Goal: Complete application form: Complete application form

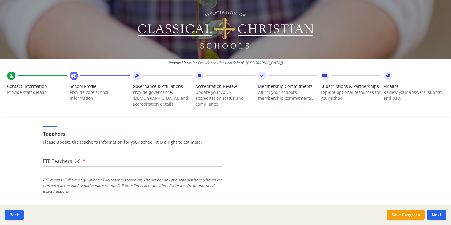
scroll to position [357, 0]
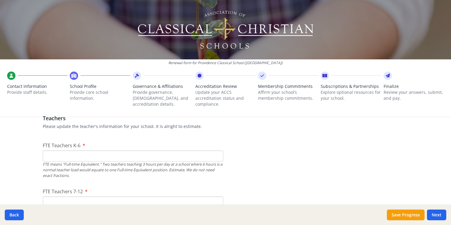
click at [55, 157] on input "FTE Teachers K-6" at bounding box center [133, 156] width 181 height 11
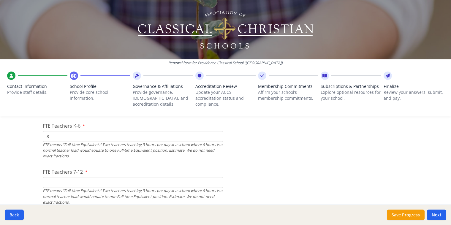
scroll to position [416, 0]
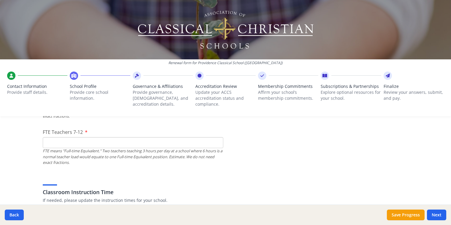
type input "8"
click at [67, 144] on input "FTE Teachers 7-12" at bounding box center [133, 142] width 181 height 11
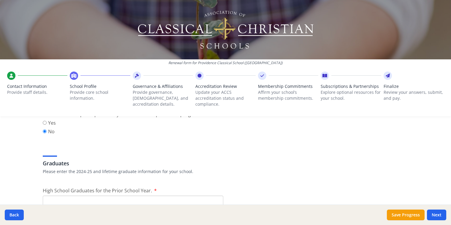
scroll to position [832, 0]
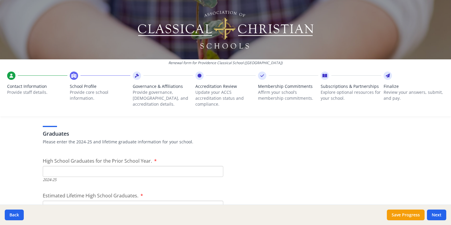
type input "10"
click at [119, 167] on input "High School Graduates for the Prior School Year." at bounding box center [133, 171] width 181 height 11
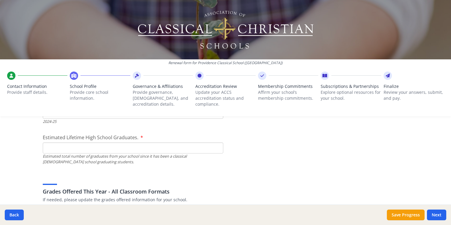
scroll to position [892, 0]
type input "6"
click at [52, 148] on input "Estimated Lifetime High School Graduates." at bounding box center [133, 146] width 181 height 11
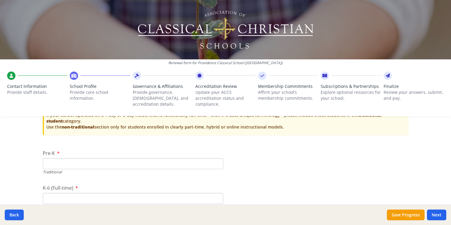
scroll to position [1189, 0]
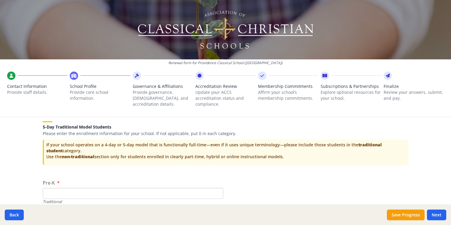
type input "75"
click at [55, 197] on input "Pre-K" at bounding box center [133, 193] width 181 height 11
type input "1"
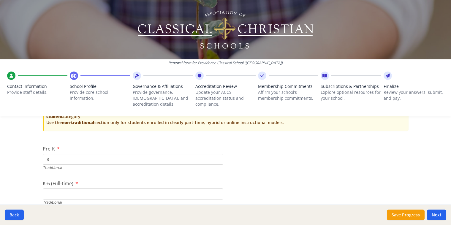
scroll to position [1248, 0]
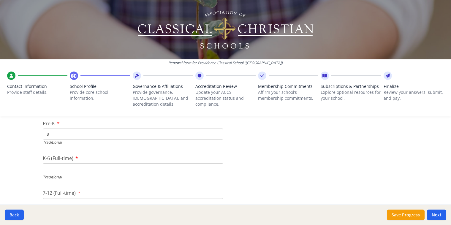
type input "8"
click at [161, 170] on input "K-6 (Full-time)" at bounding box center [133, 168] width 181 height 11
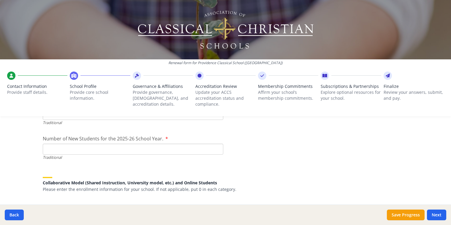
scroll to position [1308, 0]
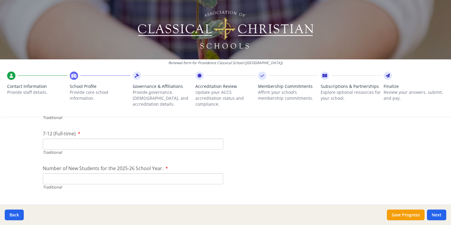
type input "108"
click at [92, 143] on input "7-12 (Full-time)" at bounding box center [133, 144] width 181 height 11
type input "64"
click at [79, 177] on input "Number of New Students for the 2025-26 School Year." at bounding box center [133, 179] width 181 height 11
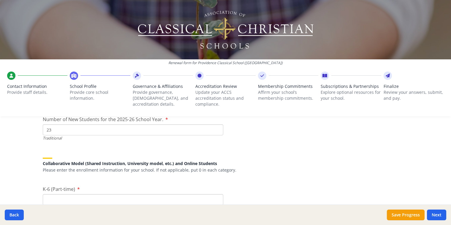
scroll to position [1367, 0]
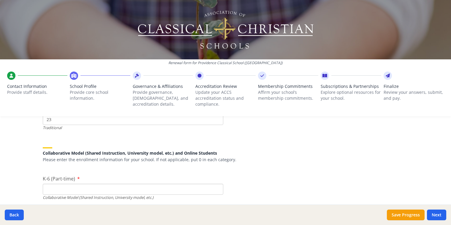
type input "23"
click at [196, 188] on input "K-6 (Part-time)" at bounding box center [133, 189] width 181 height 11
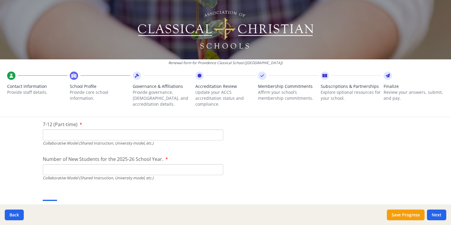
scroll to position [1427, 0]
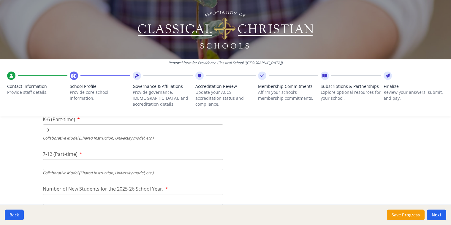
type input "0"
click at [92, 160] on input "7-12 (Part-time)" at bounding box center [133, 164] width 181 height 11
type input "0"
click at [85, 196] on input "Number of New Students for the 2025-26 School Year." at bounding box center [133, 199] width 181 height 11
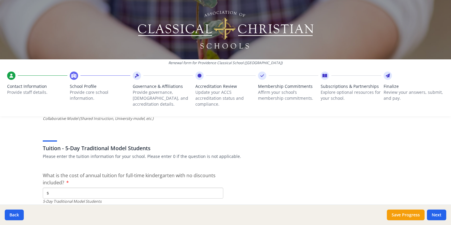
scroll to position [1545, 0]
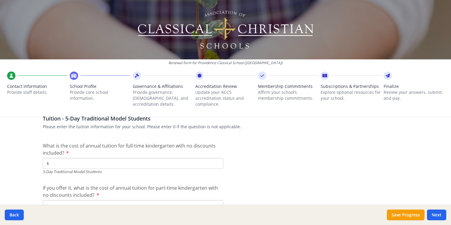
type input "0"
click at [54, 164] on input "$" at bounding box center [133, 163] width 181 height 11
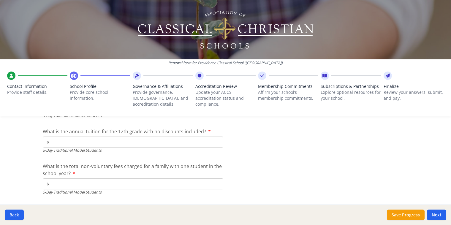
scroll to position [1724, 0]
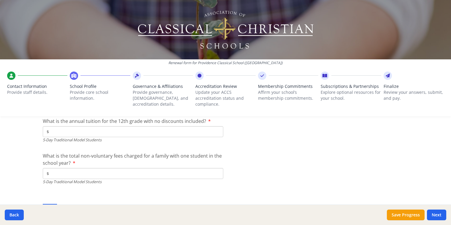
click at [64, 176] on input "$" at bounding box center [133, 173] width 181 height 11
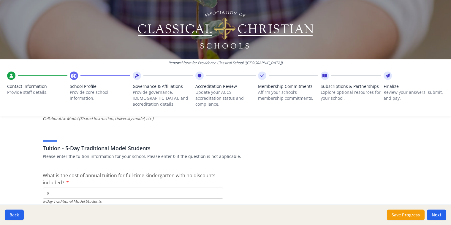
scroll to position [1545, 0]
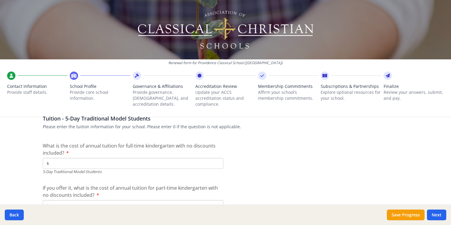
click at [152, 164] on input "$" at bounding box center [133, 163] width 181 height 11
click at [51, 163] on input "$9 857" at bounding box center [133, 163] width 181 height 11
click at [59, 166] on input "$9 857" at bounding box center [133, 163] width 181 height 11
click at [50, 165] on input "$9 857" at bounding box center [133, 163] width 181 height 11
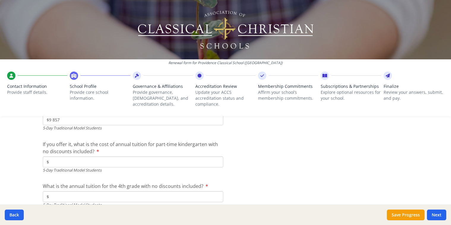
scroll to position [1575, 0]
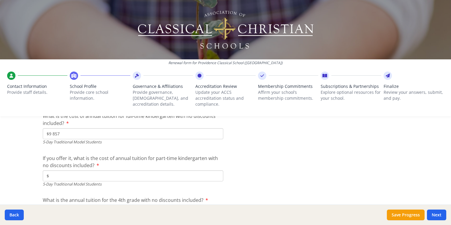
type input "$9 857"
click at [117, 176] on input "$" at bounding box center [133, 176] width 181 height 11
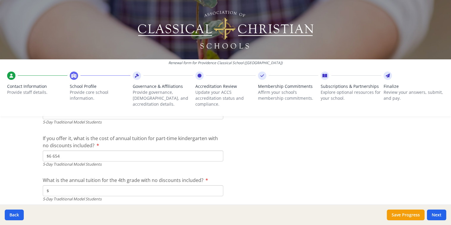
scroll to position [1605, 0]
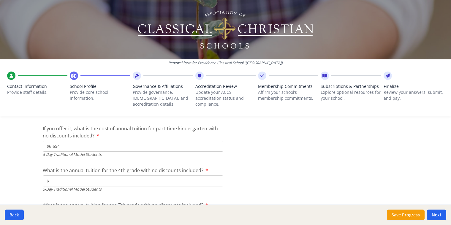
type input "$6 654"
click at [117, 181] on input "$" at bounding box center [133, 181] width 181 height 11
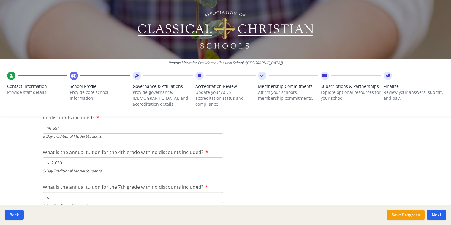
scroll to position [1635, 0]
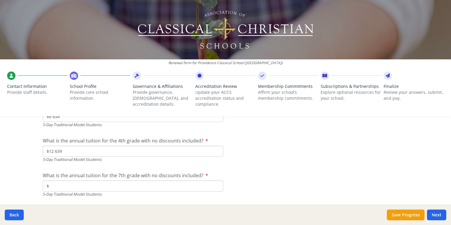
type input "$12 639"
click at [117, 183] on input "$" at bounding box center [133, 186] width 181 height 11
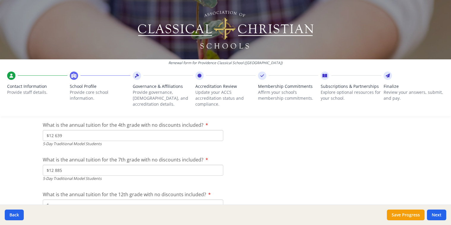
scroll to position [1694, 0]
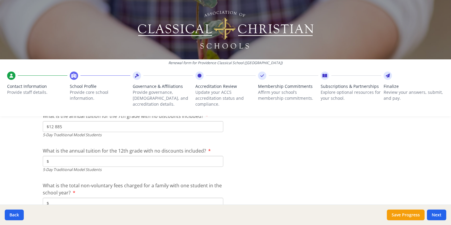
type input "$12 885"
click at [99, 162] on input "$" at bounding box center [133, 161] width 181 height 11
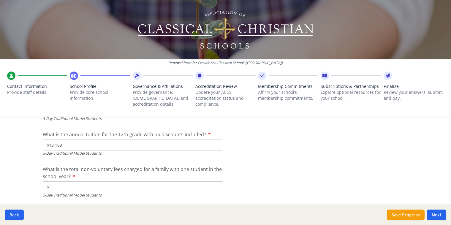
scroll to position [1724, 0]
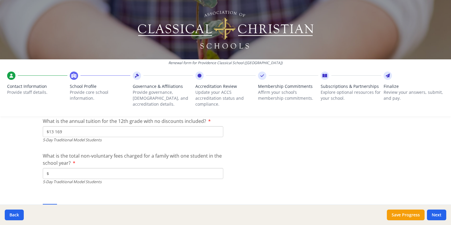
type input "$13 169"
click at [105, 173] on input "$" at bounding box center [133, 173] width 181 height 11
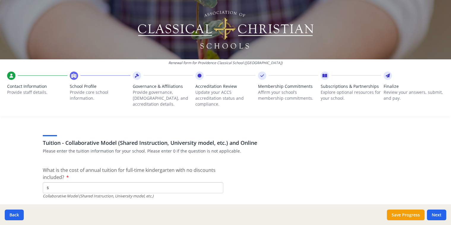
scroll to position [1813, 0]
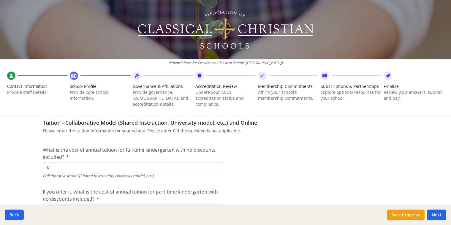
type input "$600"
click at [124, 169] on input "$" at bounding box center [133, 167] width 181 height 11
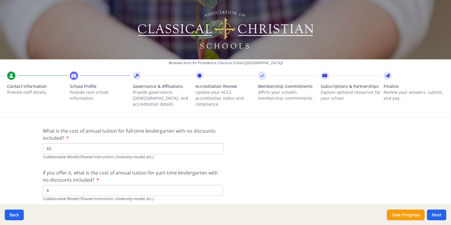
scroll to position [1872, 0]
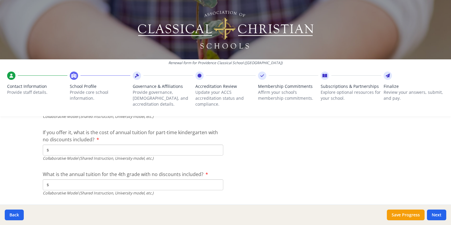
type input "$0"
click at [101, 148] on input "$" at bounding box center [133, 150] width 181 height 11
type input "$0"
click at [77, 185] on input "$" at bounding box center [133, 185] width 181 height 11
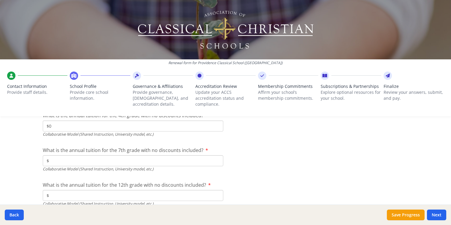
scroll to position [1932, 0]
type input "$0"
click at [56, 162] on input "$" at bounding box center [133, 160] width 181 height 11
type input "$0"
click at [53, 193] on input "$" at bounding box center [133, 195] width 181 height 11
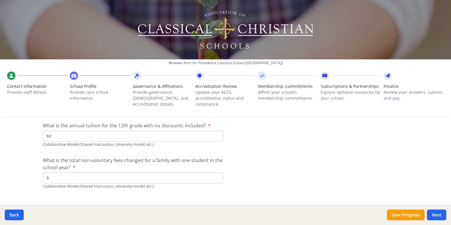
scroll to position [1991, 0]
type input "$0"
click at [54, 177] on input "$" at bounding box center [133, 177] width 181 height 11
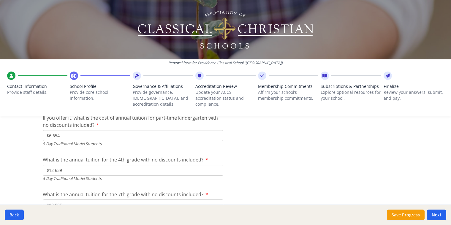
scroll to position [1584, 0]
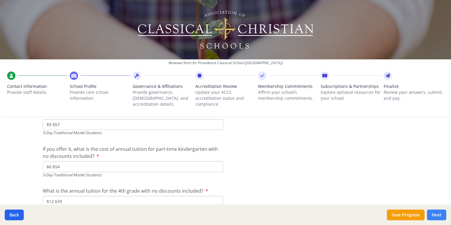
type input "$0"
click at [437, 213] on button "Next" at bounding box center [436, 215] width 19 height 11
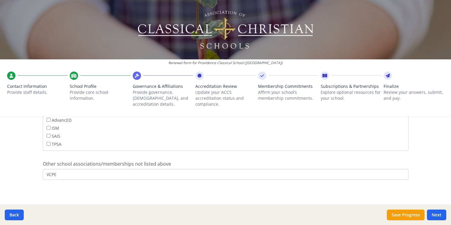
scroll to position [404, 0]
click at [438, 213] on button "Next" at bounding box center [436, 215] width 19 height 11
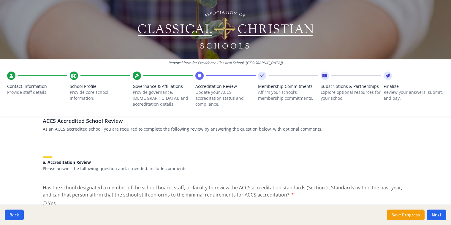
scroll to position [59, 0]
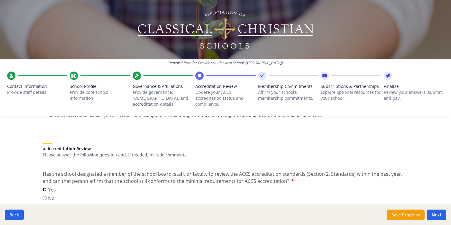
click at [43, 190] on input "Yes" at bounding box center [45, 190] width 4 height 4
radio input "true"
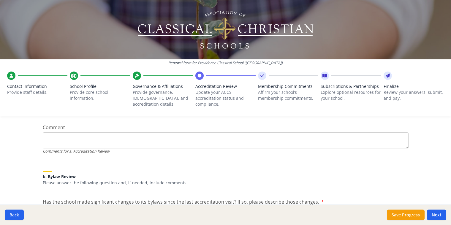
scroll to position [178, 0]
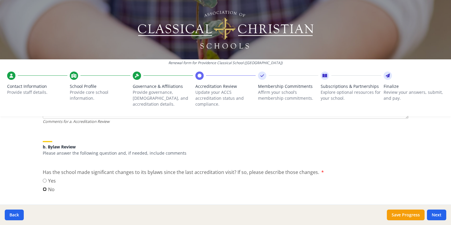
click at [43, 189] on input "No" at bounding box center [45, 190] width 4 height 4
radio input "true"
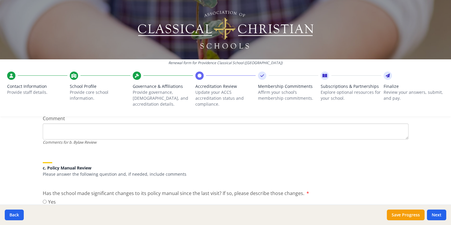
scroll to position [297, 0]
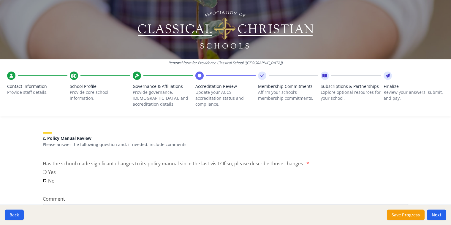
click at [43, 181] on input "No" at bounding box center [45, 181] width 4 height 4
radio input "true"
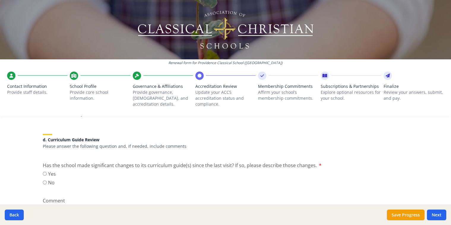
scroll to position [416, 0]
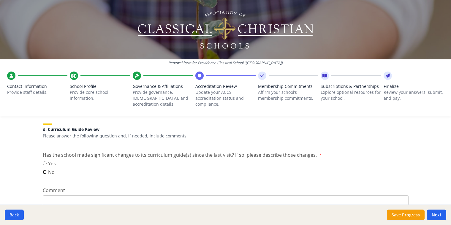
click at [43, 172] on input "No" at bounding box center [45, 172] width 4 height 4
radio input "true"
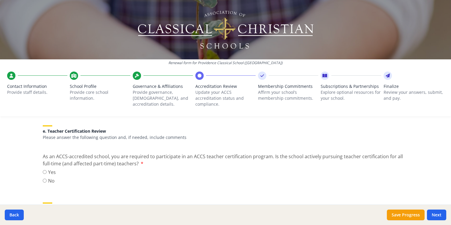
scroll to position [535, 0]
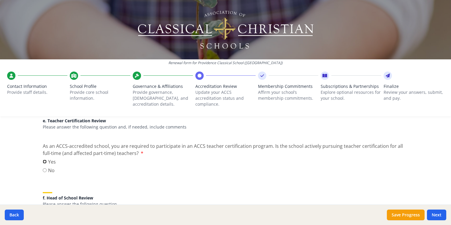
click at [43, 162] on input "Yes" at bounding box center [45, 162] width 4 height 4
radio input "true"
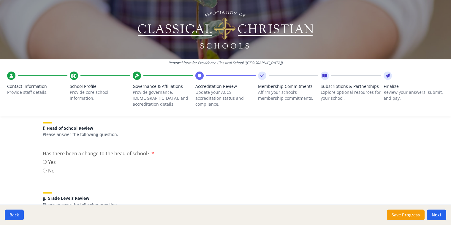
scroll to position [594, 0]
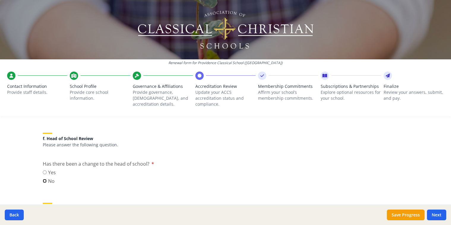
click at [43, 180] on input "No" at bounding box center [45, 181] width 4 height 4
radio input "true"
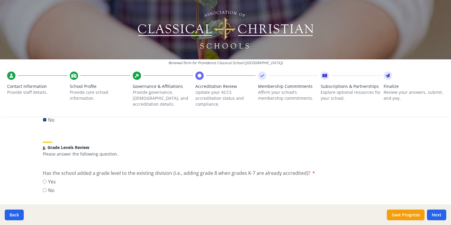
scroll to position [684, 0]
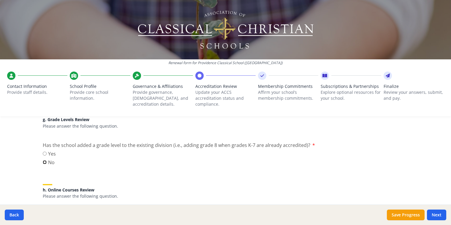
click at [43, 162] on input "No" at bounding box center [45, 162] width 4 height 4
radio input "true"
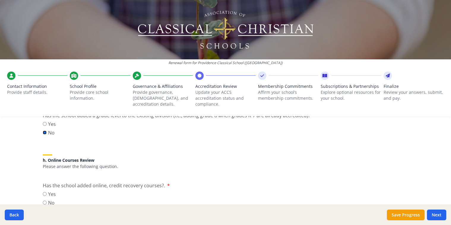
scroll to position [743, 0]
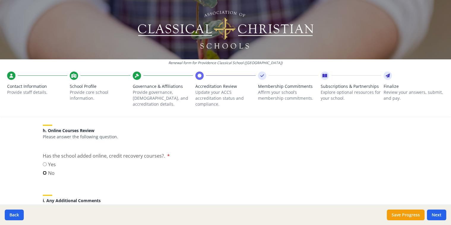
click at [43, 173] on input "No" at bounding box center [45, 173] width 4 height 4
radio input "true"
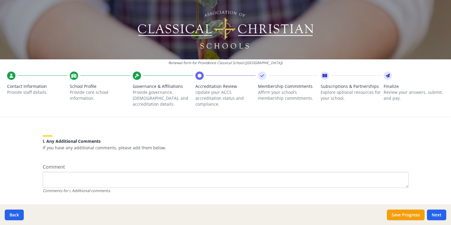
scroll to position [816, 0]
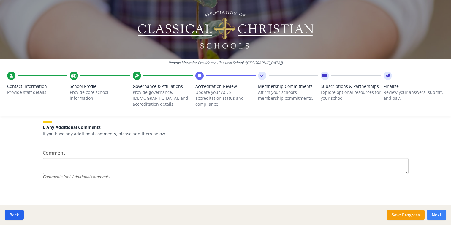
click at [440, 213] on button "Next" at bounding box center [436, 215] width 19 height 11
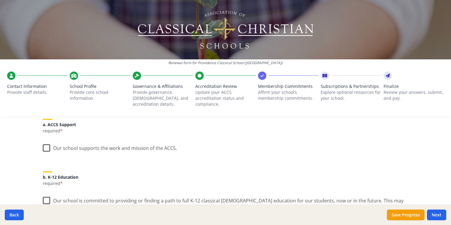
scroll to position [89, 0]
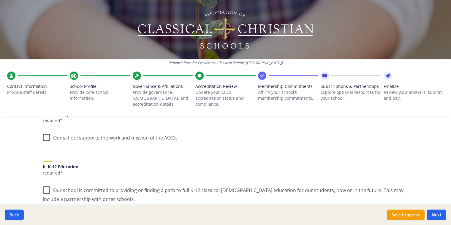
click at [47, 139] on label "Our school supports the work and mission of the ACCS." at bounding box center [110, 136] width 134 height 13
click at [0, 0] on input "Our school supports the work and mission of the ACCS." at bounding box center [0, 0] width 0 height 0
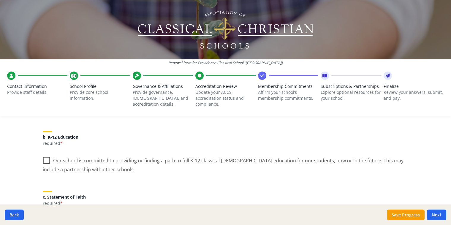
click at [45, 160] on label "Our school is committed to providing or finding a path to full K-12 classical […" at bounding box center [226, 163] width 366 height 20
click at [0, 0] on input "Our school is committed to providing or finding a path to full K-12 classical […" at bounding box center [0, 0] width 0 height 0
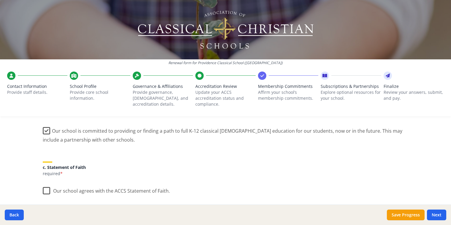
click at [44, 191] on label "Our school agrees with the ACCS Statement of Faith." at bounding box center [106, 189] width 127 height 13
click at [0, 0] on input "Our school agrees with the ACCS Statement of Faith." at bounding box center [0, 0] width 0 height 0
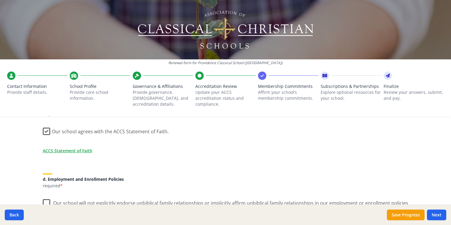
scroll to position [238, 0]
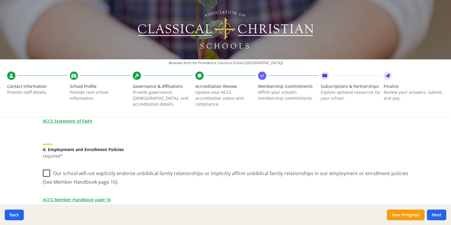
click at [44, 174] on label "Our school will not explicitly endorse unbiblical family relationships or impli…" at bounding box center [226, 176] width 366 height 20
click at [0, 0] on input "Our school will not explicitly endorse unbiblical family relationships or impli…" at bounding box center [0, 0] width 0 height 0
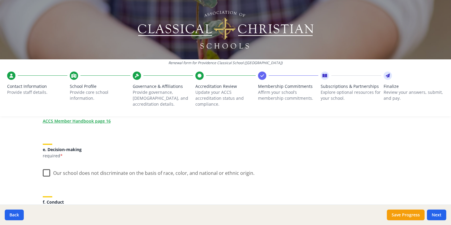
scroll to position [327, 0]
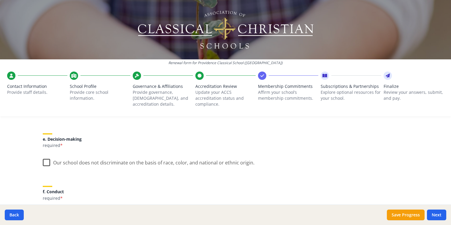
click at [44, 162] on label "Our school does not discriminate on the basis of race, color, and national or e…" at bounding box center [149, 161] width 212 height 13
click at [0, 0] on input "Our school does not discriminate on the basis of race, color, and national or e…" at bounding box center [0, 0] width 0 height 0
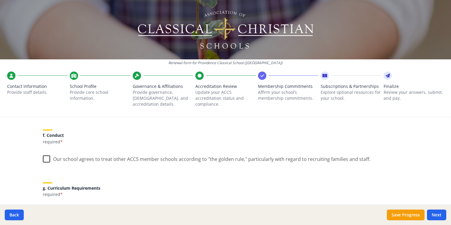
scroll to position [386, 0]
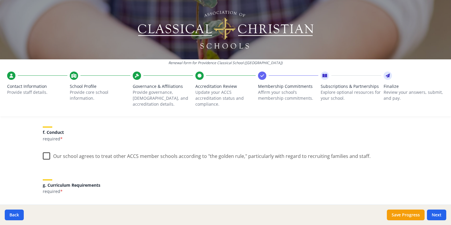
click at [45, 156] on label "Our school agrees to treat other ACCS member schools according to "the golden r…" at bounding box center [207, 155] width 328 height 13
click at [0, 0] on input "Our school agrees to treat other ACCS member schools according to "the golden r…" at bounding box center [0, 0] width 0 height 0
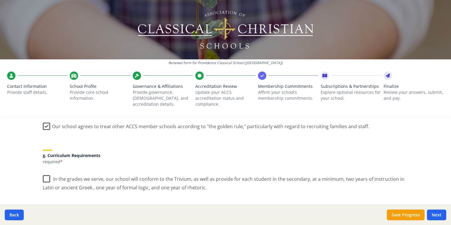
scroll to position [446, 0]
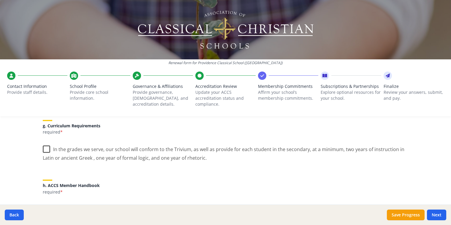
click at [43, 151] on label "In the grades we serve, our school will conform to the Trivium, as well as prov…" at bounding box center [226, 152] width 366 height 20
click at [0, 0] on input "In the grades we serve, our school will conform to the Trivium, as well as prov…" at bounding box center [0, 0] width 0 height 0
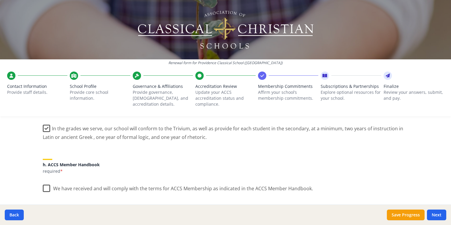
scroll to position [476, 0]
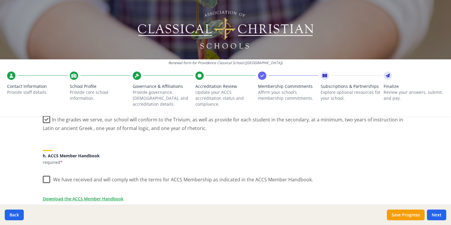
click at [43, 179] on label "We have received and will comply with the terms for ACCS Membership as indicate…" at bounding box center [178, 178] width 270 height 13
click at [0, 0] on input "We have received and will comply with the terms for ACCS Membership as indicate…" at bounding box center [0, 0] width 0 height 0
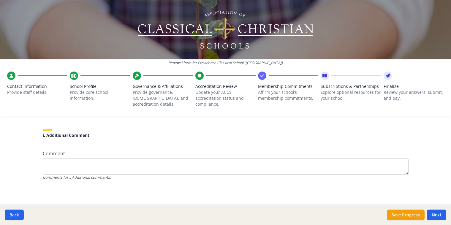
scroll to position [569, 0]
click at [435, 213] on button "Next" at bounding box center [436, 215] width 19 height 11
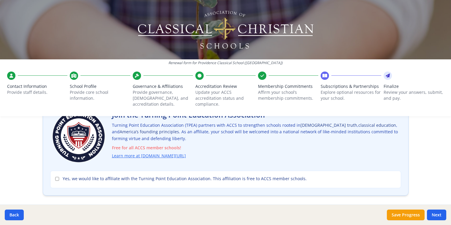
scroll to position [59, 0]
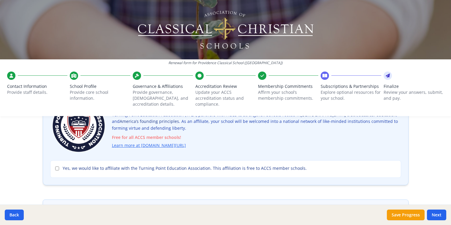
click at [57, 169] on label "Yes, we would like to affiliate with the Turning Point Education Association. T…" at bounding box center [225, 169] width 341 height 6
click at [57, 169] on input "Yes, we would like to affiliate with the Turning Point Education Association. T…" at bounding box center [57, 169] width 4 height 4
checkbox input "true"
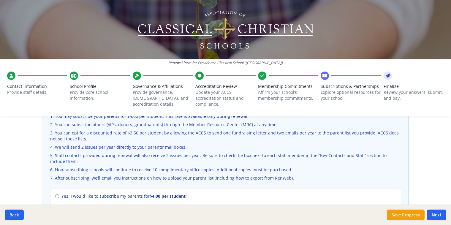
scroll to position [238, 0]
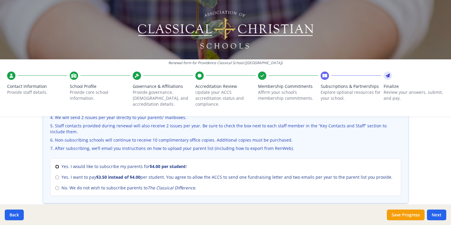
click at [55, 167] on input "Yes. I would like to subscribe my parents for $4.00 per student !" at bounding box center [57, 167] width 4 height 4
radio input "true"
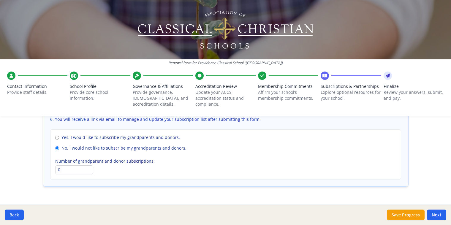
scroll to position [460, 0]
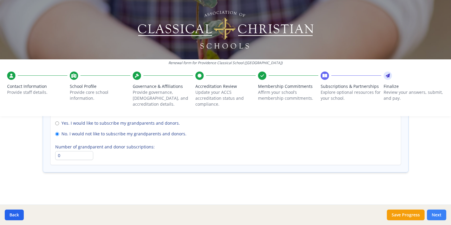
click at [436, 213] on button "Next" at bounding box center [436, 215] width 19 height 11
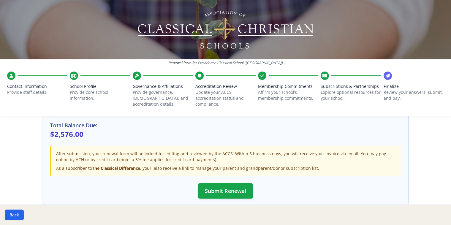
scroll to position [194, 0]
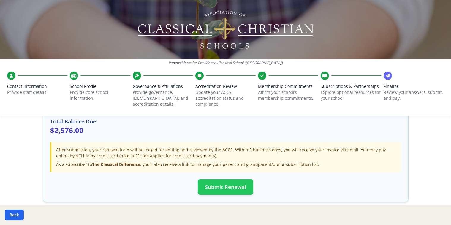
click at [223, 184] on button "Submit Renewal" at bounding box center [226, 187] width 56 height 15
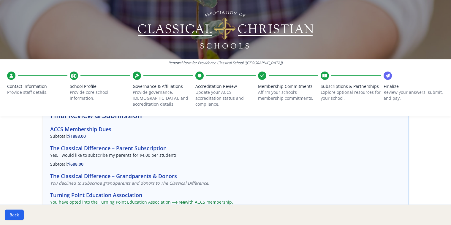
scroll to position [43, 0]
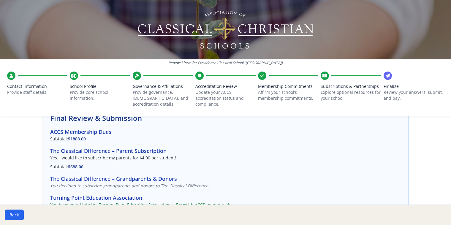
click at [39, 84] on span "Contact Information" at bounding box center [37, 87] width 60 height 6
